Goal: Check status: Check status

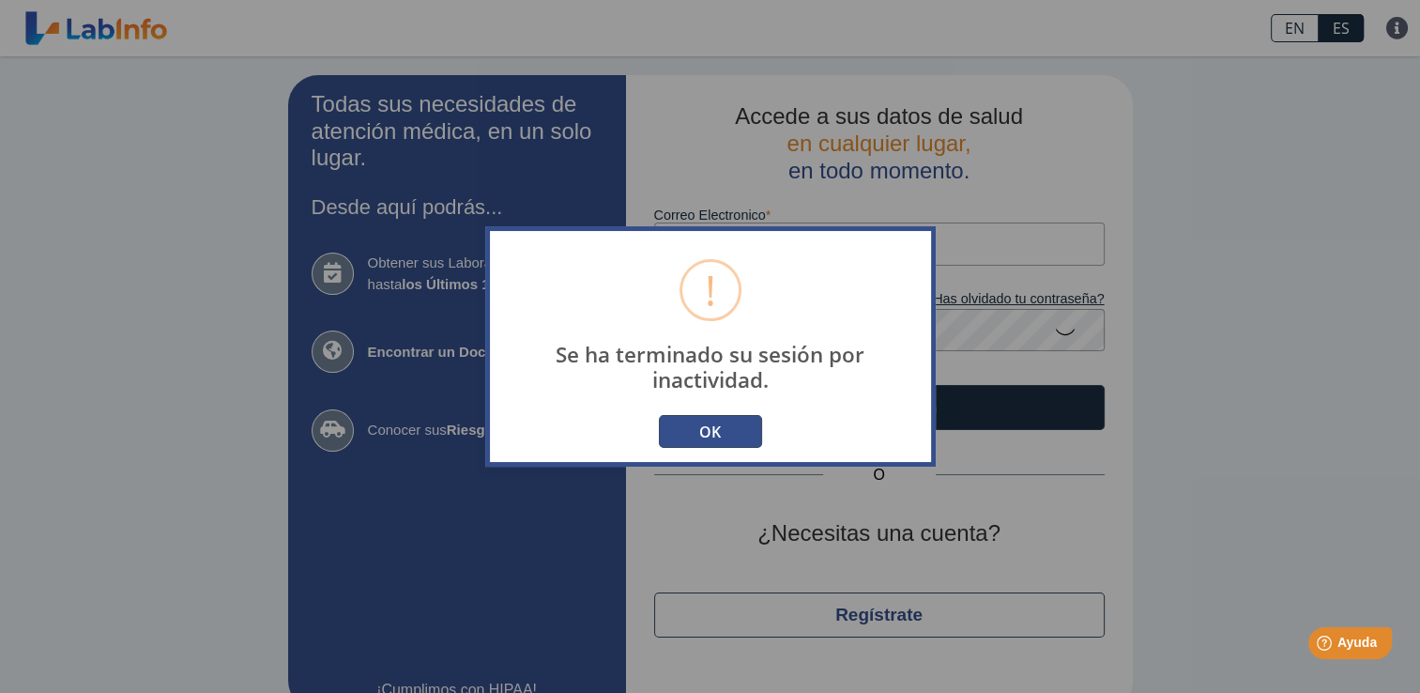
click at [719, 426] on button "OK" at bounding box center [710, 431] width 103 height 33
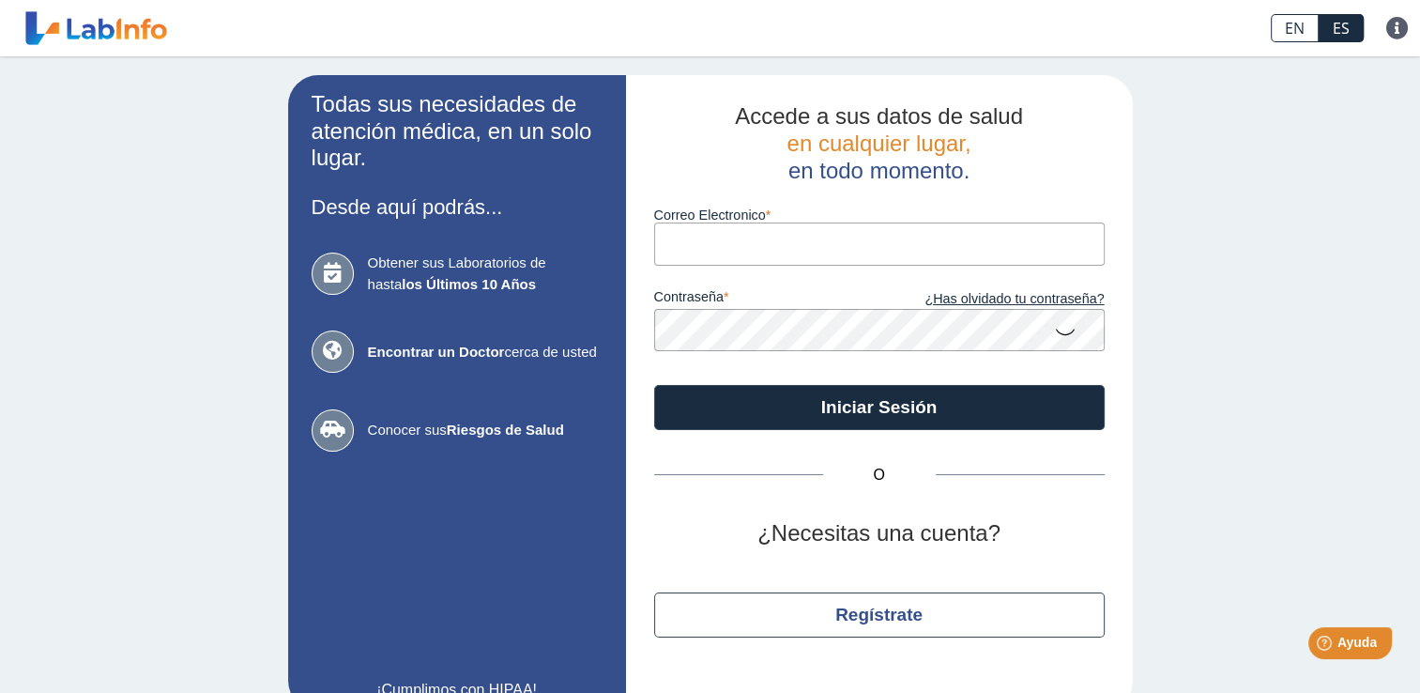
click at [666, 250] on input "Correo Electronico" at bounding box center [879, 243] width 450 height 42
type input "[EMAIL_ADDRESS][DOMAIN_NAME]"
click at [1059, 335] on icon at bounding box center [1065, 331] width 23 height 37
click at [1044, 535] on h2 "¿Necesitas una cuenta?" at bounding box center [879, 533] width 450 height 27
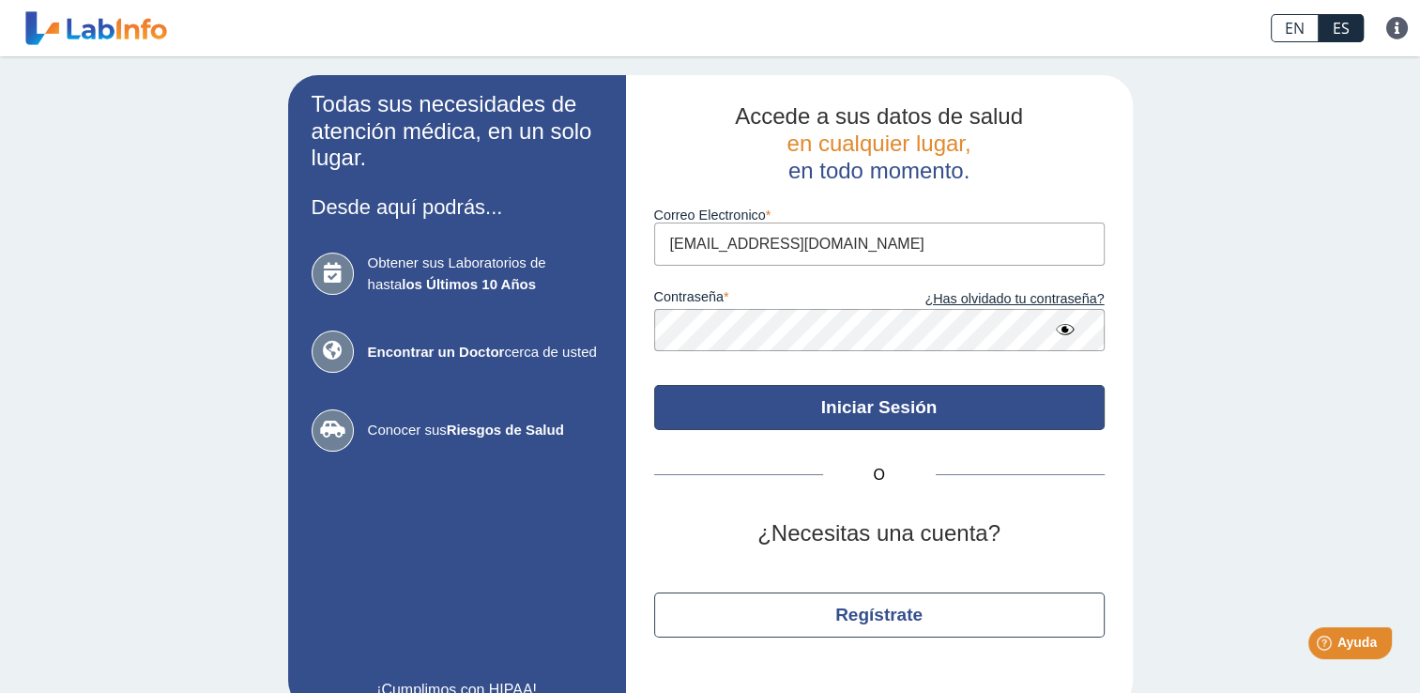
click at [918, 410] on button "Iniciar Sesión" at bounding box center [879, 407] width 450 height 45
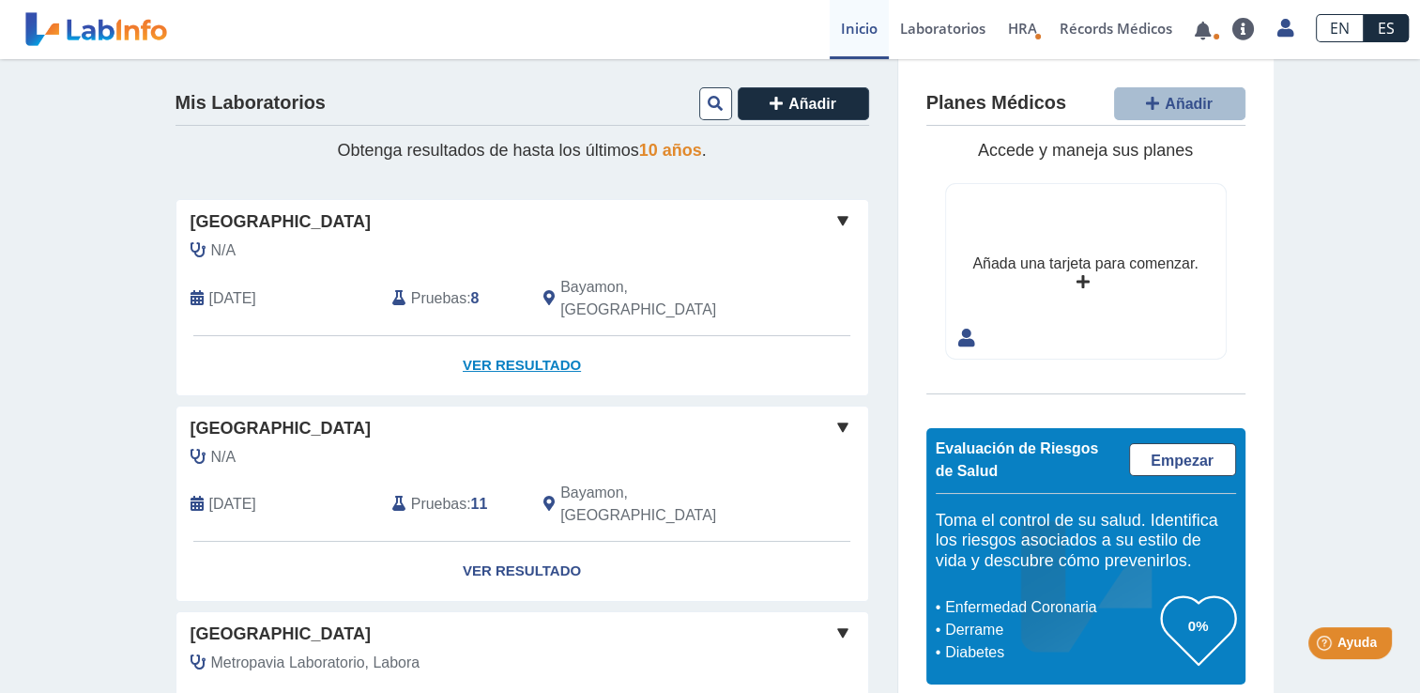
click at [517, 344] on link "Ver Resultado" at bounding box center [522, 365] width 692 height 59
